Goal: Complete application form

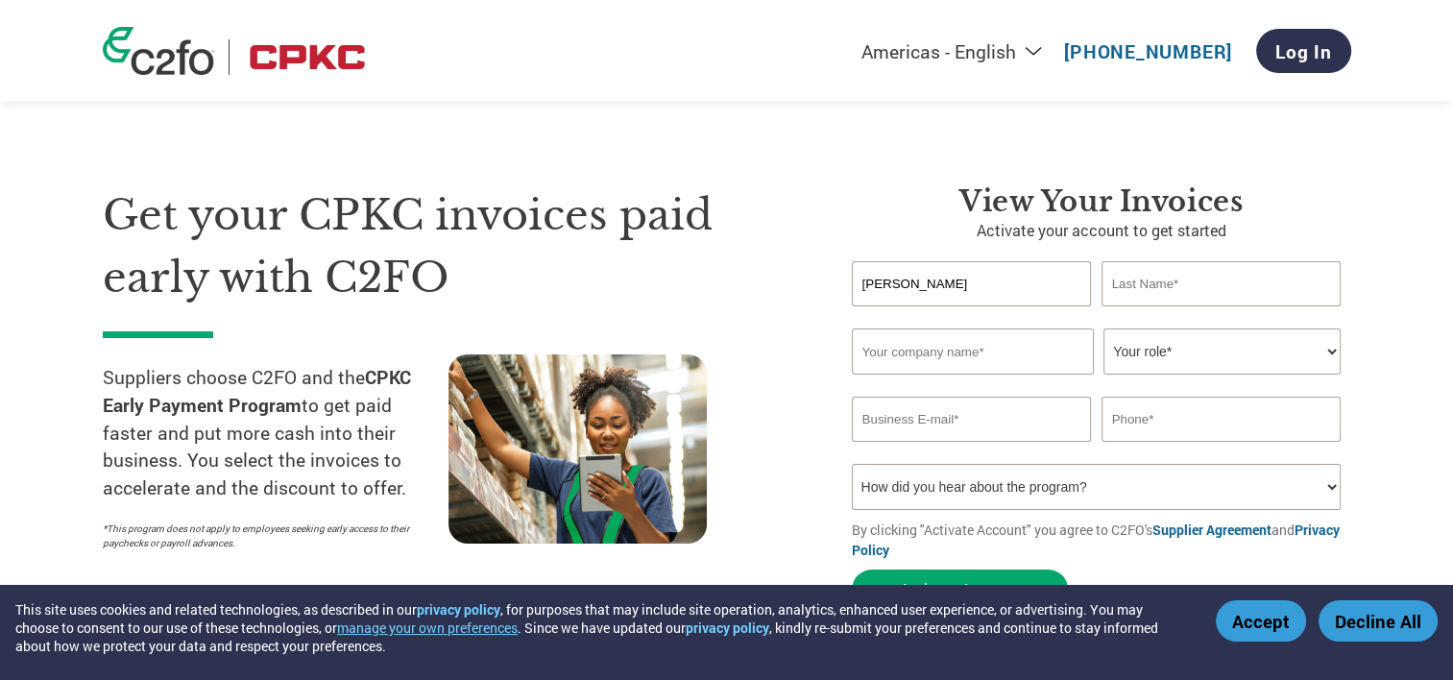
type input "[PERSON_NAME]"
type input "Meadoweld Machine"
click at [1186, 350] on select "Your role* CFO Controller Credit Manager Finance Director Treasurer CEO Preside…" at bounding box center [1221, 351] width 237 height 46
select select "OFFICE_MANAGER"
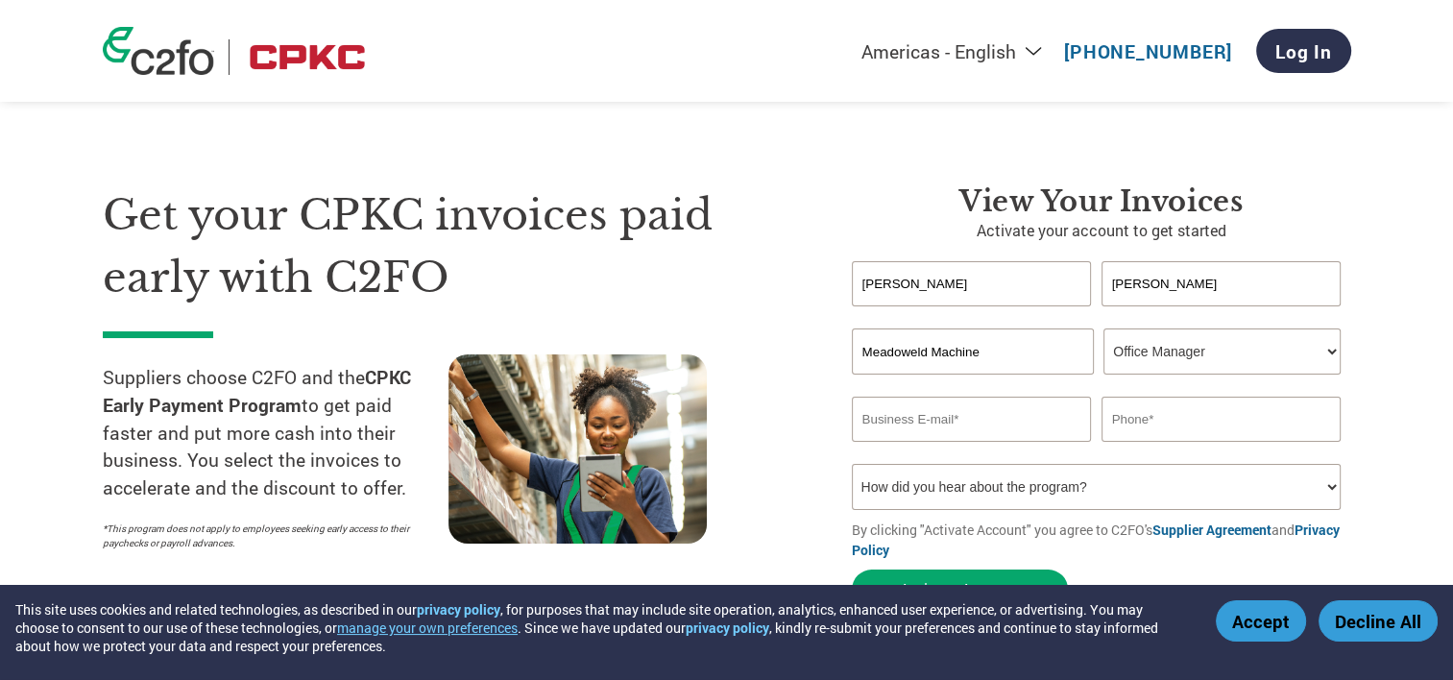
click at [1103, 328] on select "Your role* CFO Controller Credit Manager Finance Director Treasurer CEO Preside…" at bounding box center [1221, 351] width 237 height 46
click at [910, 421] on input "email" at bounding box center [972, 419] width 240 height 45
type input "jaime@meadoweld.com"
type input "815-389-8999"
click at [1323, 488] on select "How did you hear about the program? Received a letter Email Social Media Online…" at bounding box center [1097, 487] width 490 height 46
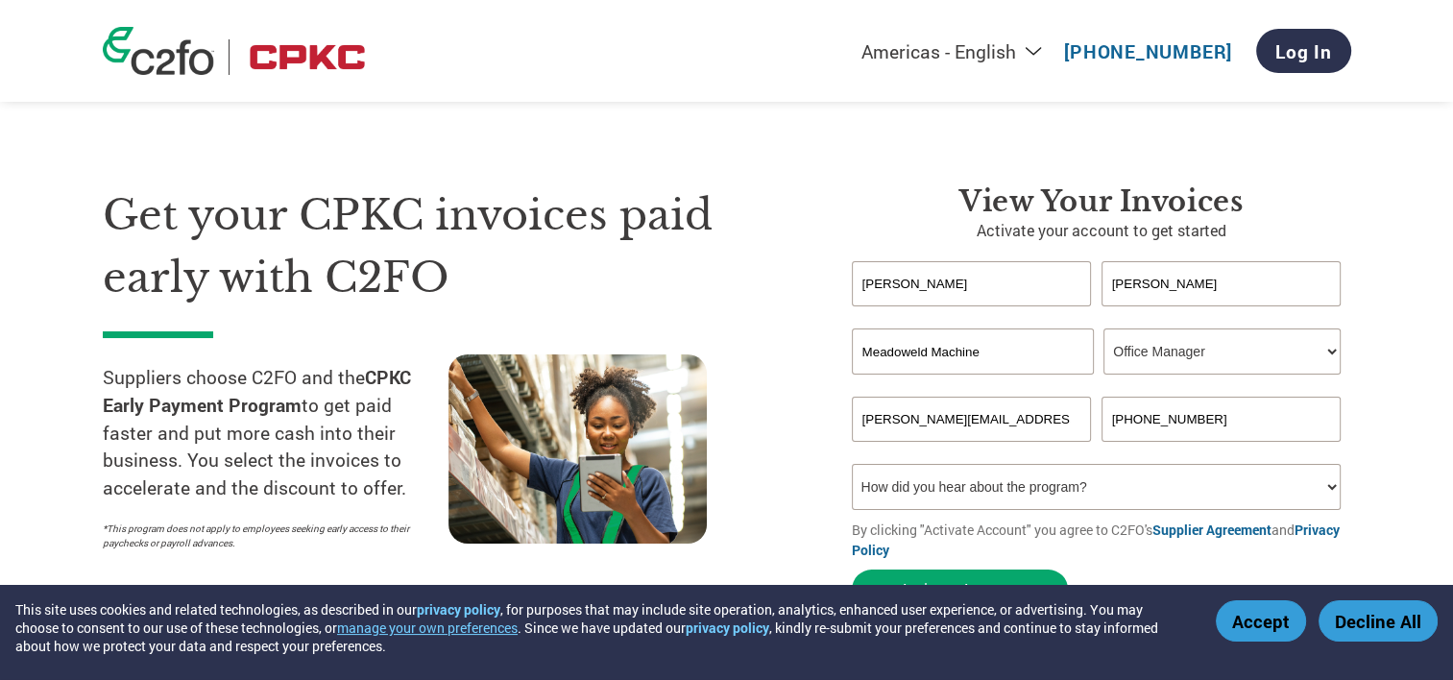
select select "Email"
click at [852, 464] on select "How did you hear about the program? Received a letter Email Social Media Online…" at bounding box center [1097, 487] width 490 height 46
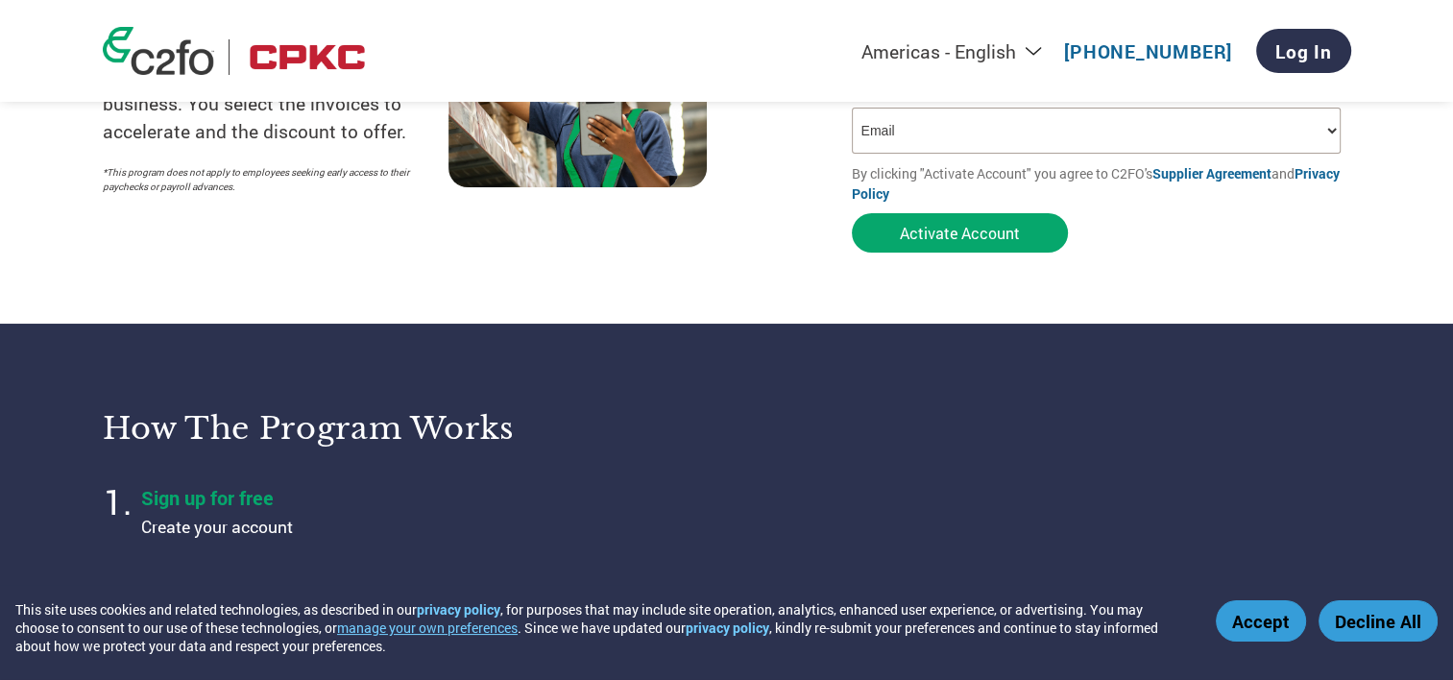
scroll to position [320, 0]
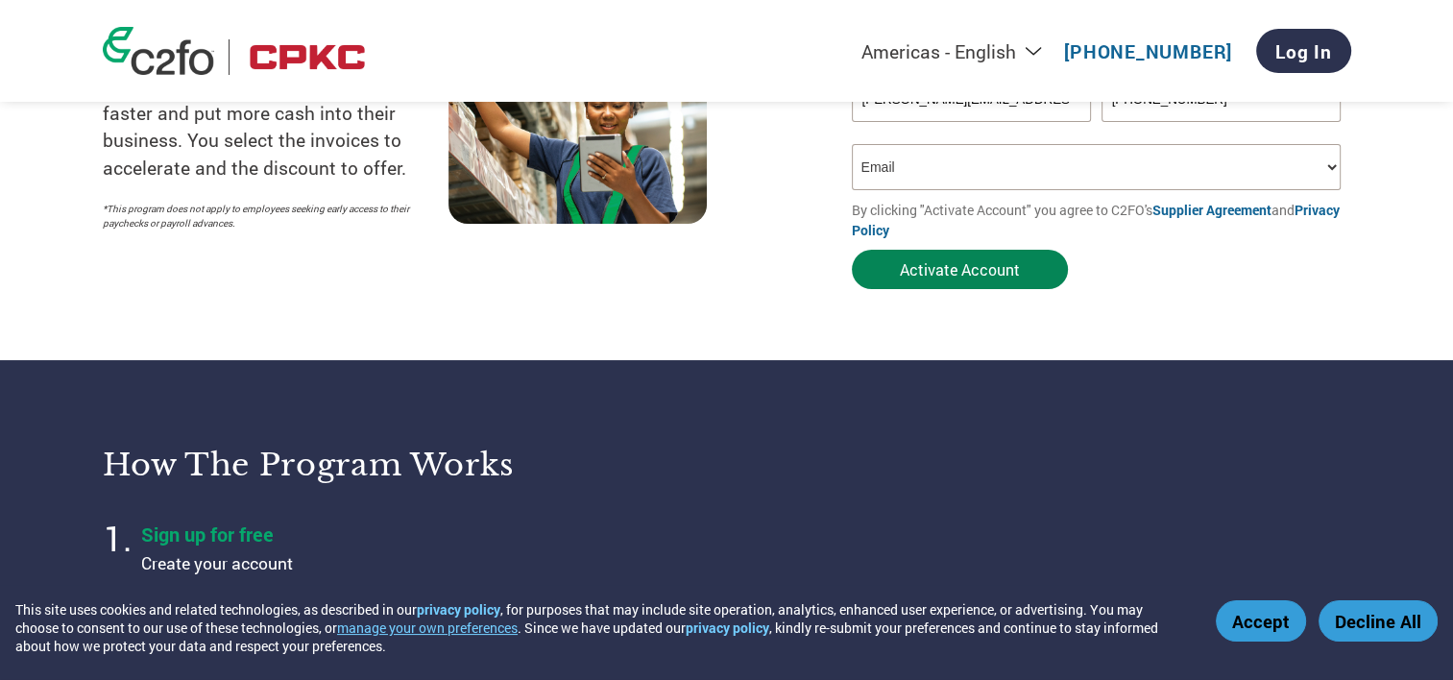
click at [958, 265] on button "Activate Account" at bounding box center [960, 269] width 216 height 39
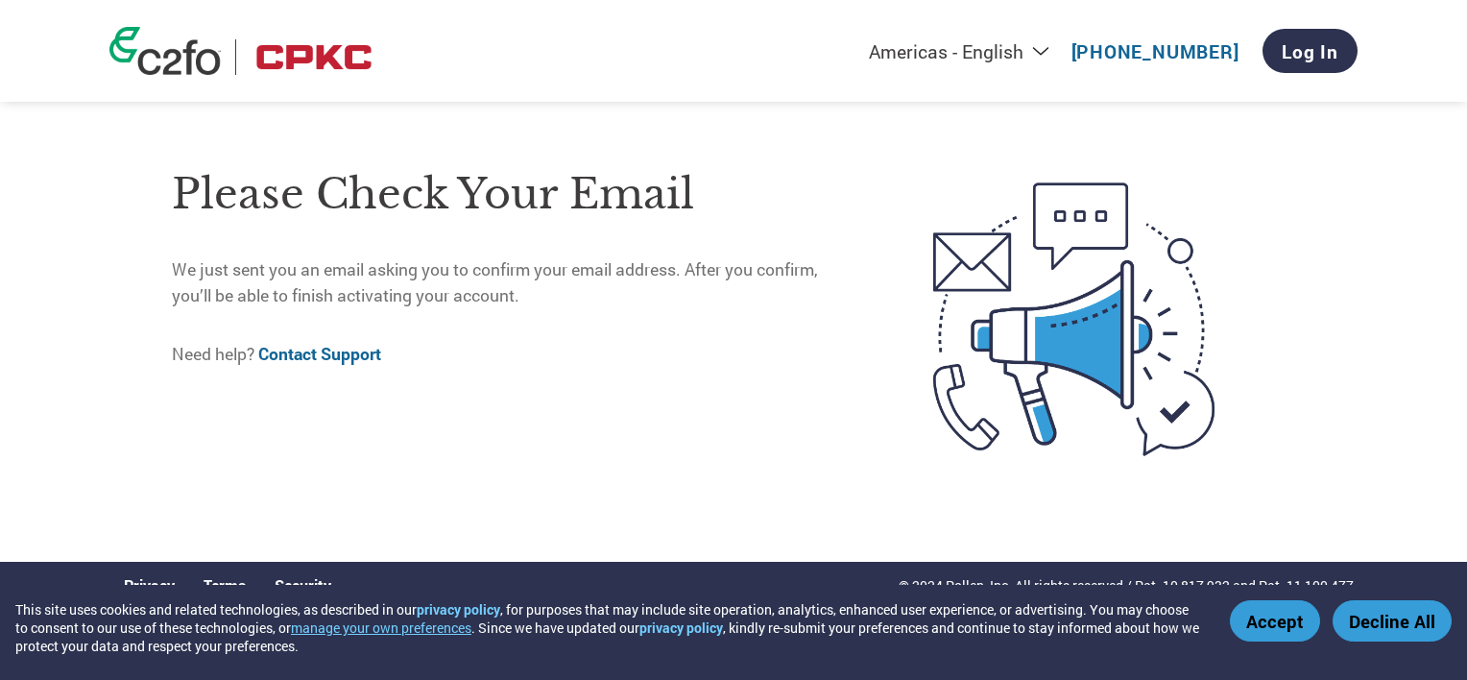
click at [1277, 623] on button "Accept" at bounding box center [1275, 620] width 90 height 41
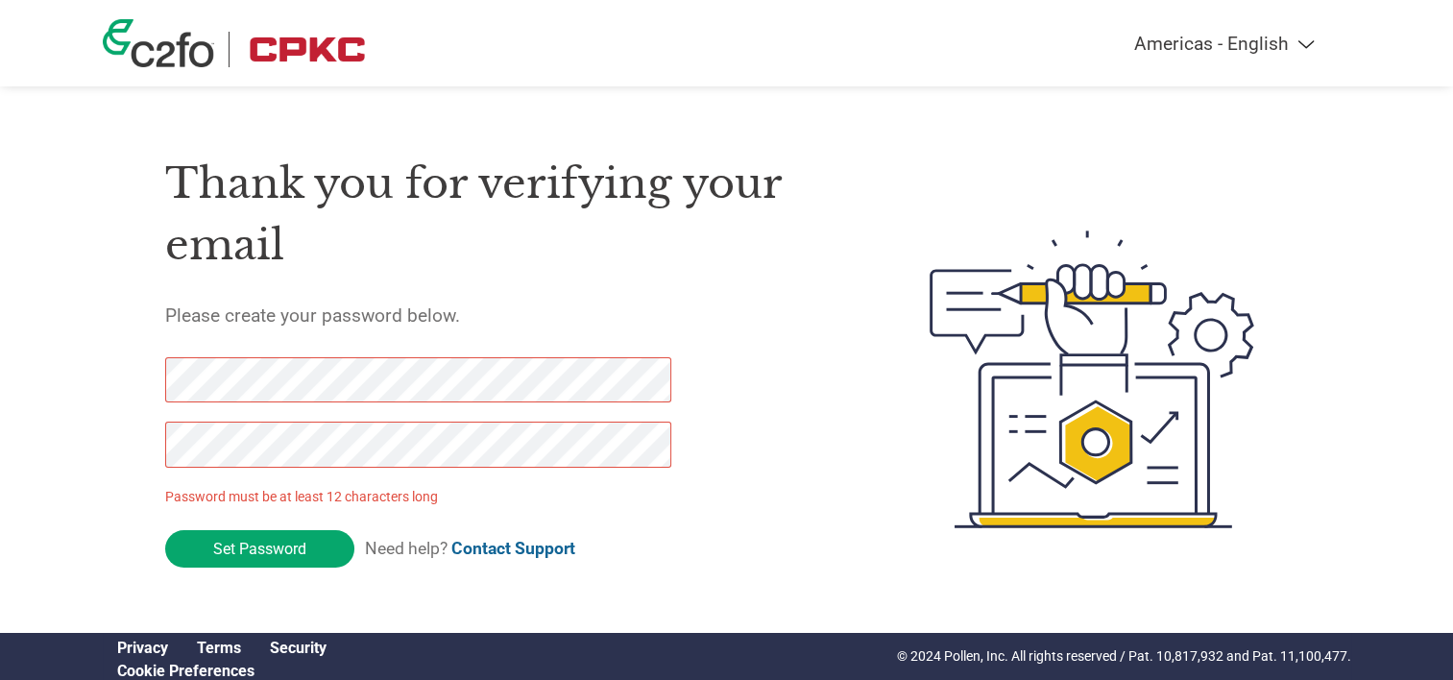
drag, startPoint x: 241, startPoint y: 548, endPoint x: 108, endPoint y: 384, distance: 211.6
click at [85, 374] on div "Americas - English Américas - Español [GEOGRAPHIC_DATA] - Português Amériques -…" at bounding box center [726, 302] width 1453 height 605
click at [17, 463] on div "Americas - English Américas - Español [GEOGRAPHIC_DATA] - Português Amériques -…" at bounding box center [726, 302] width 1453 height 605
click at [263, 545] on input "Set Password" at bounding box center [259, 548] width 189 height 37
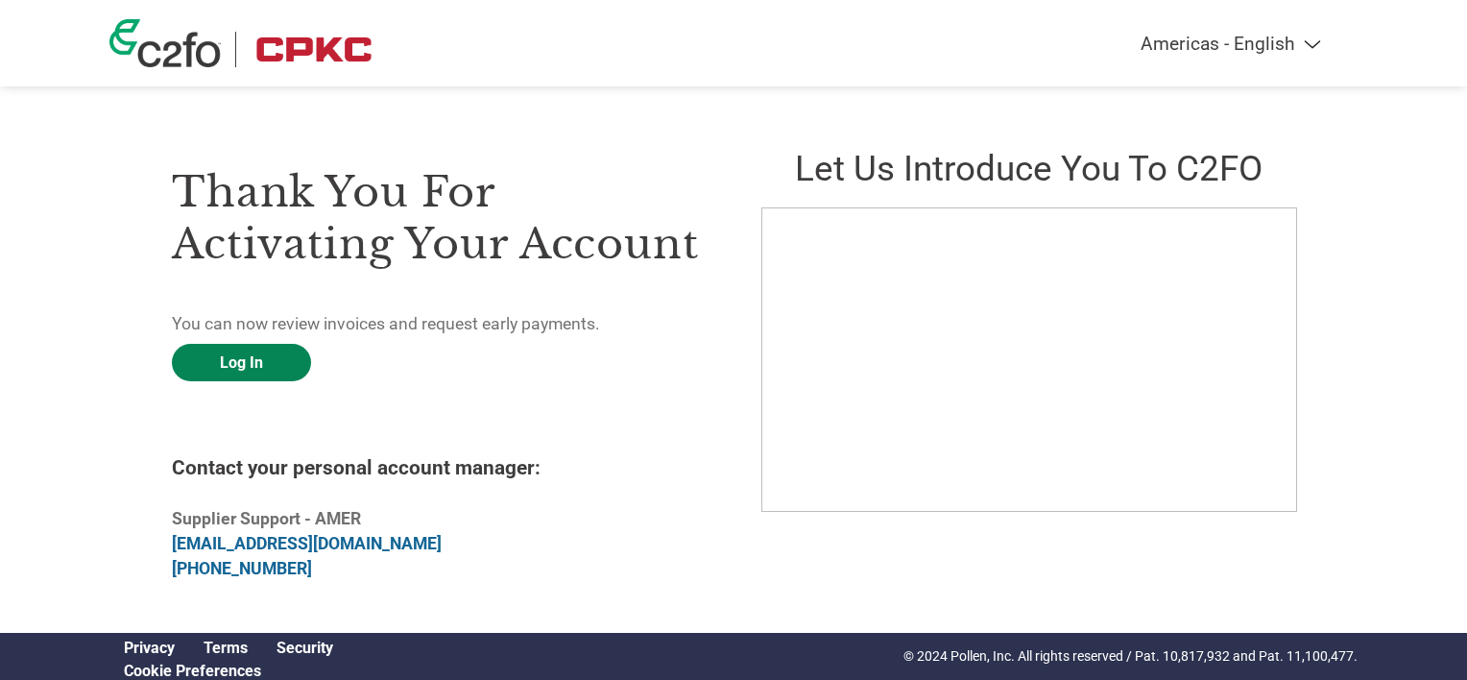
click at [235, 354] on link "Log In" at bounding box center [241, 362] width 139 height 37
